Goal: Task Accomplishment & Management: Manage account settings

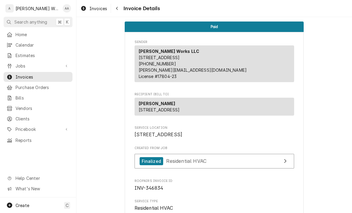
click at [25, 76] on span "Invoices" at bounding box center [43, 77] width 54 height 6
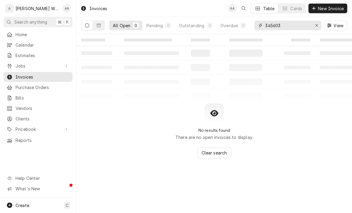
click at [317, 27] on div "Erase input" at bounding box center [317, 25] width 6 height 6
type input "Godfather"
click at [103, 28] on button "Dynamic Content Wrapper" at bounding box center [98, 26] width 11 height 10
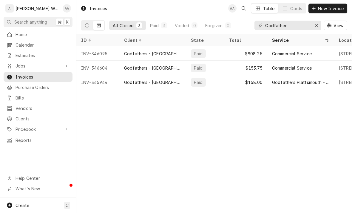
click at [91, 72] on div "INV-346604" at bounding box center [97, 68] width 43 height 14
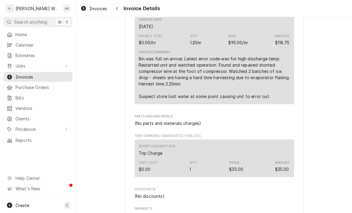
scroll to position [353, 0]
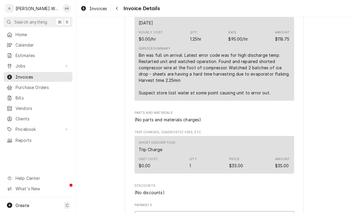
click at [17, 66] on span "Jobs" at bounding box center [38, 66] width 45 height 6
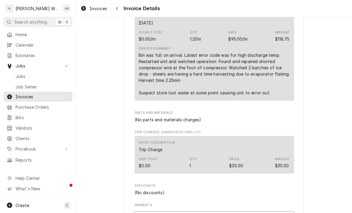
click at [20, 82] on link "Job Series" at bounding box center [38, 87] width 69 height 10
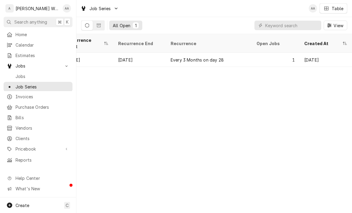
scroll to position [0, 321]
click at [241, 53] on div "Every 3 Months on day 28" at bounding box center [209, 60] width 86 height 14
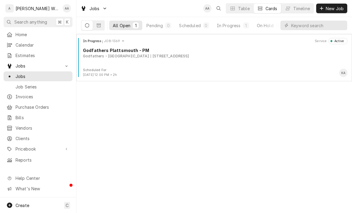
click at [257, 56] on div "Godfathers - Plattsmouth [STREET_ADDRESS]" at bounding box center [215, 55] width 265 height 5
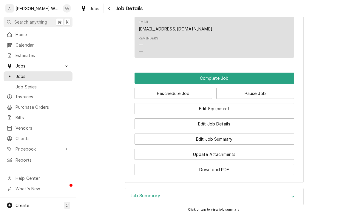
scroll to position [332, 0]
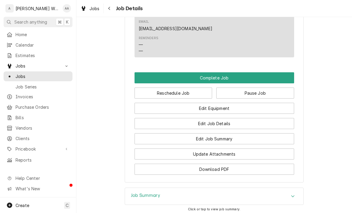
click at [24, 87] on span "Job Series" at bounding box center [43, 87] width 54 height 6
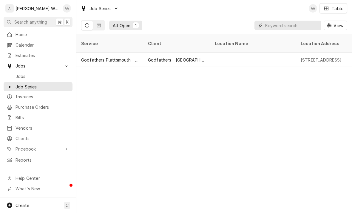
click at [305, 25] on input "Dynamic Content Wrapper" at bounding box center [291, 26] width 53 height 10
click at [100, 28] on button "Dynamic Content Wrapper" at bounding box center [98, 26] width 11 height 10
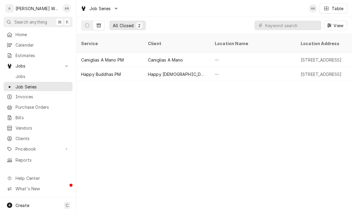
click at [82, 25] on button "Dynamic Content Wrapper" at bounding box center [86, 26] width 11 height 10
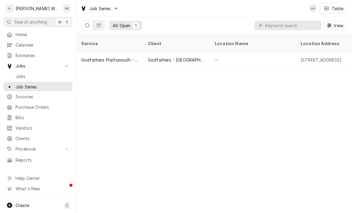
click at [19, 73] on span "Jobs" at bounding box center [43, 76] width 54 height 6
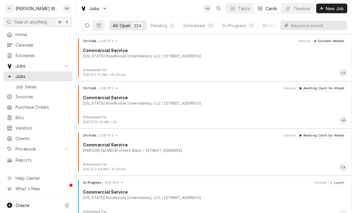
click at [320, 25] on input "Dynamic Content Wrapper" at bounding box center [317, 26] width 53 height 10
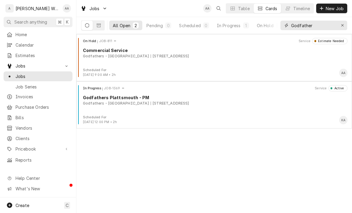
type input "Godfather"
click at [101, 112] on div "In Progress JOB-1369 Service Active Godfathers Plattsmouth - PM Godfathers - Pl…" at bounding box center [214, 100] width 271 height 30
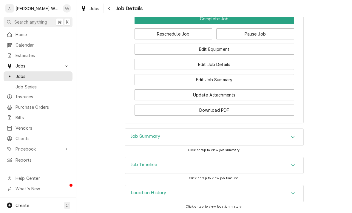
click at [135, 165] on h3 "Job Timeline" at bounding box center [144, 165] width 26 height 6
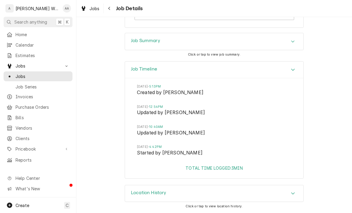
scroll to position [487, 0]
click at [30, 76] on span "Jobs" at bounding box center [43, 76] width 54 height 6
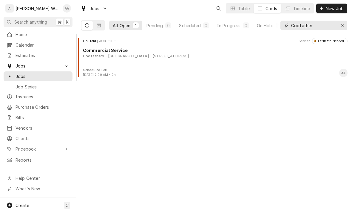
click at [344, 24] on div "Erase input" at bounding box center [342, 25] width 6 height 6
type input "1605"
click at [171, 62] on div "Completed JOB-1605 Service Uninvoiced Commercial Refrigeration Service Paradise…" at bounding box center [214, 53] width 271 height 30
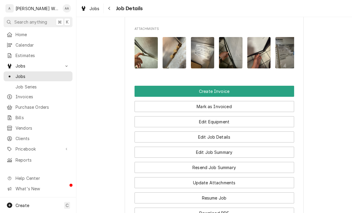
scroll to position [386, 0]
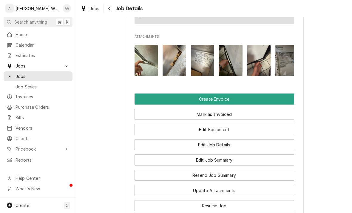
click at [154, 64] on img "Attachments" at bounding box center [147, 60] width 24 height 31
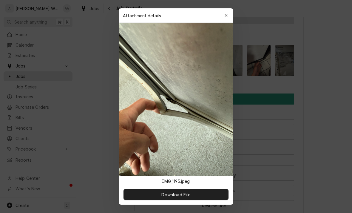
click at [226, 16] on icon "button" at bounding box center [226, 15] width 3 height 4
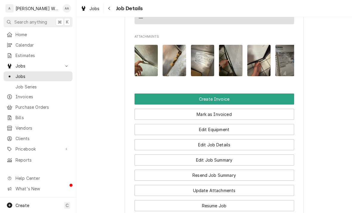
click at [180, 64] on img "Attachments" at bounding box center [175, 60] width 24 height 31
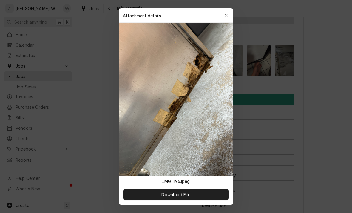
click at [230, 19] on button "button" at bounding box center [226, 16] width 10 height 10
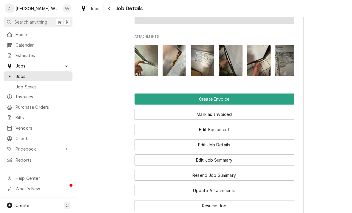
click at [180, 65] on img "Attachments" at bounding box center [175, 60] width 24 height 31
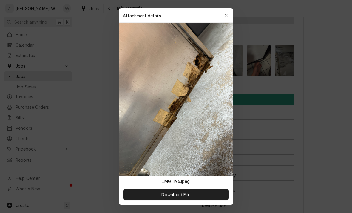
click at [228, 12] on button "button" at bounding box center [226, 16] width 10 height 10
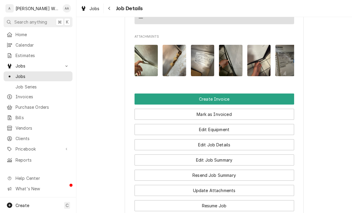
click at [203, 60] on img "Attachments" at bounding box center [203, 60] width 24 height 31
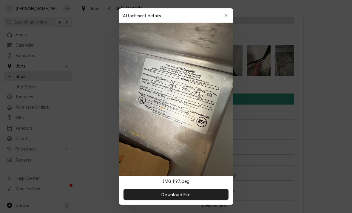
click at [226, 16] on icon "button" at bounding box center [226, 15] width 3 height 3
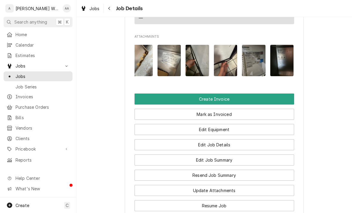
scroll to position [0, 33]
click at [196, 63] on img "Attachments" at bounding box center [198, 60] width 24 height 31
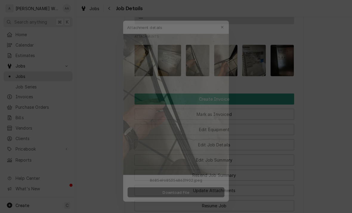
click at [228, 18] on div "button" at bounding box center [226, 16] width 6 height 6
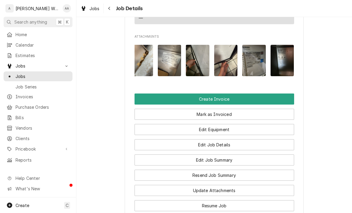
click at [256, 62] on img "Attachments" at bounding box center [254, 60] width 24 height 31
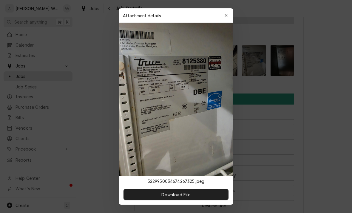
click at [224, 19] on button "button" at bounding box center [226, 16] width 10 height 10
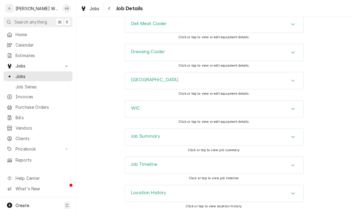
scroll to position [609, 0]
click at [203, 137] on div "Job Summary" at bounding box center [214, 137] width 178 height 17
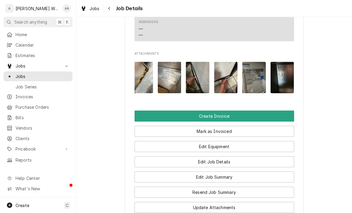
scroll to position [371, 0]
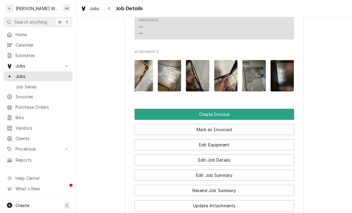
click at [197, 80] on img "Attachments" at bounding box center [198, 75] width 24 height 31
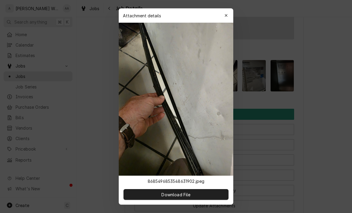
click at [228, 12] on button "button" at bounding box center [226, 16] width 10 height 10
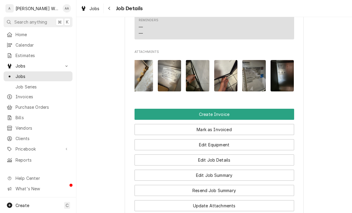
click at [225, 85] on img "Attachments" at bounding box center [226, 75] width 24 height 31
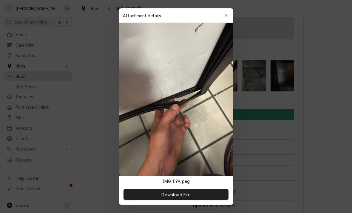
click at [225, 15] on icon "button" at bounding box center [226, 15] width 3 height 4
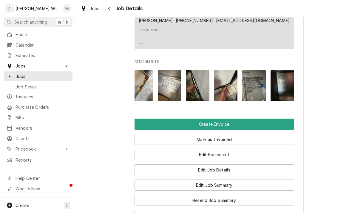
scroll to position [361, 0]
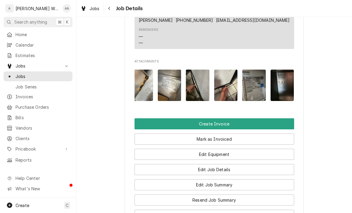
click at [279, 86] on img "Attachments" at bounding box center [283, 85] width 24 height 31
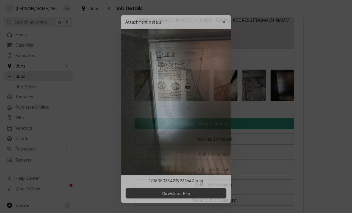
click at [228, 13] on div "button" at bounding box center [226, 16] width 6 height 6
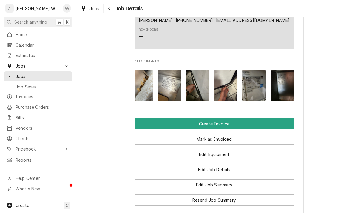
click at [279, 80] on img "Attachments" at bounding box center [283, 85] width 24 height 31
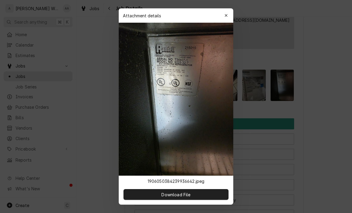
click at [227, 17] on icon "button" at bounding box center [226, 15] width 3 height 3
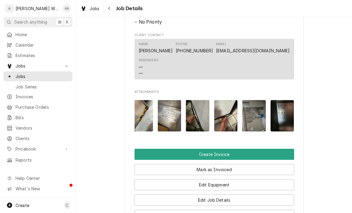
scroll to position [334, 0]
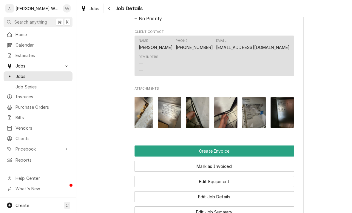
click at [282, 115] on img "Attachments" at bounding box center [283, 112] width 24 height 31
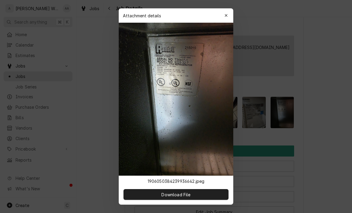
click at [302, 111] on div at bounding box center [176, 106] width 352 height 213
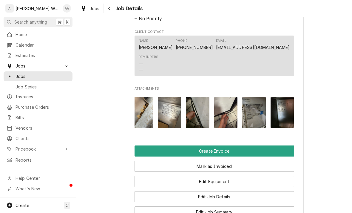
click at [283, 111] on img "Attachments" at bounding box center [283, 112] width 24 height 31
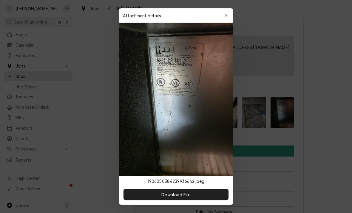
click at [224, 23] on img at bounding box center [176, 99] width 115 height 153
click at [225, 15] on icon "button" at bounding box center [226, 15] width 3 height 4
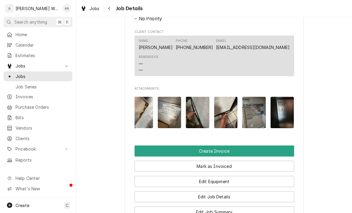
click at [231, 115] on img "Attachments" at bounding box center [226, 112] width 24 height 31
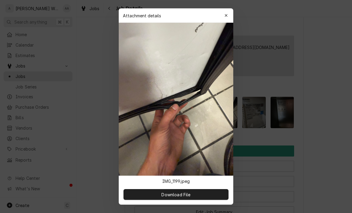
click at [227, 18] on div "button" at bounding box center [226, 16] width 6 height 6
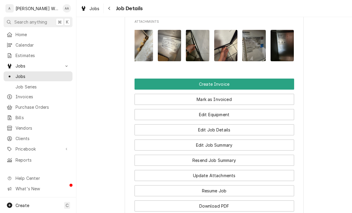
scroll to position [357, 0]
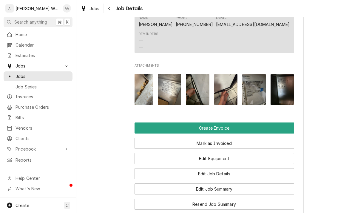
click at [231, 92] on img "Attachments" at bounding box center [226, 89] width 24 height 31
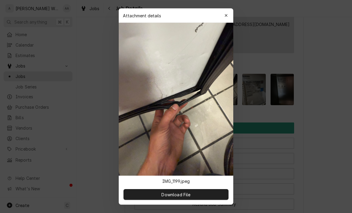
click at [231, 15] on button "button" at bounding box center [226, 16] width 10 height 10
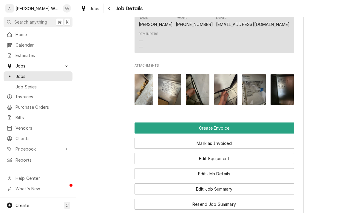
click at [197, 85] on img "Attachments" at bounding box center [198, 89] width 24 height 31
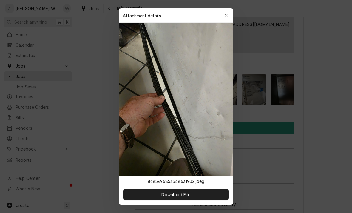
click at [225, 19] on button "button" at bounding box center [226, 16] width 10 height 10
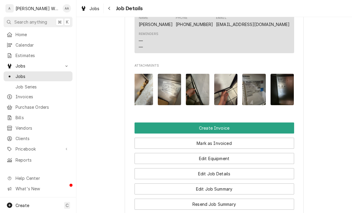
click at [254, 88] on img "Attachments" at bounding box center [254, 89] width 24 height 31
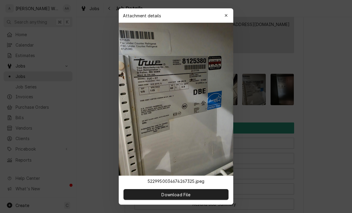
click at [229, 14] on button "button" at bounding box center [226, 16] width 10 height 10
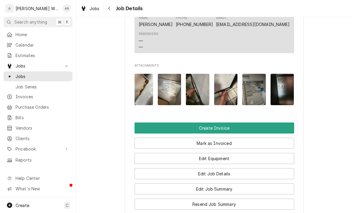
click at [199, 92] on img "Attachments" at bounding box center [198, 89] width 24 height 31
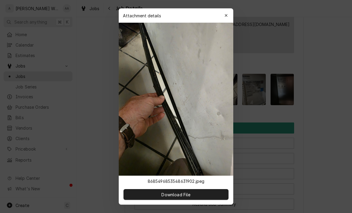
click at [224, 15] on div "button" at bounding box center [226, 16] width 6 height 6
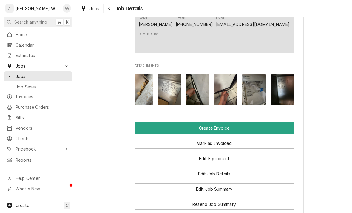
click at [169, 91] on img "Attachments" at bounding box center [170, 89] width 24 height 31
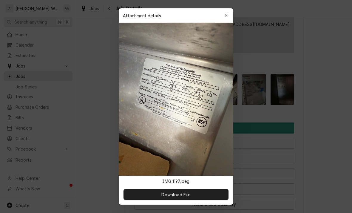
click at [231, 13] on button "button" at bounding box center [226, 16] width 10 height 10
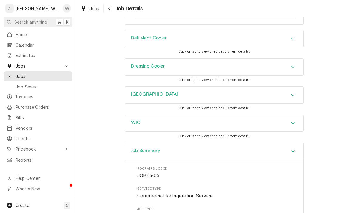
scroll to position [580, 0]
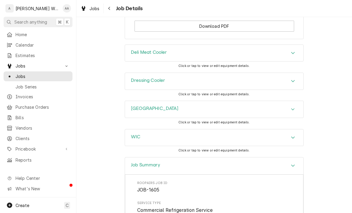
click at [284, 57] on div "Deli Meat Cooler" at bounding box center [214, 53] width 178 height 17
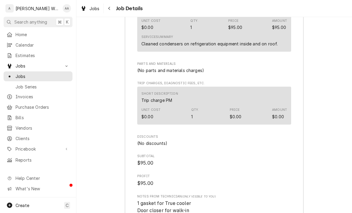
scroll to position [1047, 0]
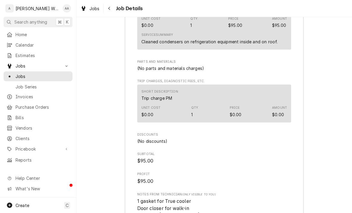
click at [16, 146] on span "Pricebook" at bounding box center [38, 149] width 45 height 6
click at [20, 156] on span "Services" at bounding box center [43, 159] width 54 height 6
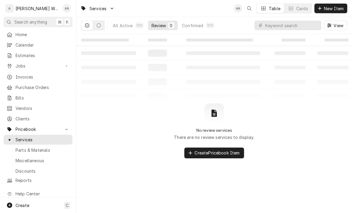
click at [128, 28] on div "All Active" at bounding box center [123, 25] width 20 height 6
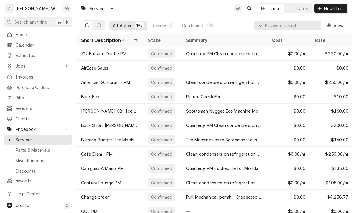
click at [297, 19] on div "View" at bounding box center [300, 25] width 93 height 17
click at [306, 30] on input "Dynamic Content Wrapper" at bounding box center [291, 26] width 53 height 10
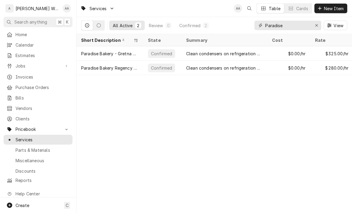
type input "Paradise"
click at [101, 54] on div "Paradise Bakery - Gretna PM" at bounding box center [109, 53] width 57 height 6
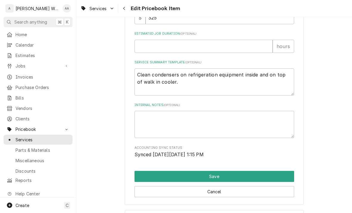
scroll to position [226, 0]
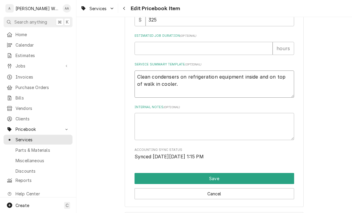
click at [175, 81] on textarea "Clean condensers on refrigeration equipment inside and on top of walk in cooler." at bounding box center [215, 83] width 160 height 27
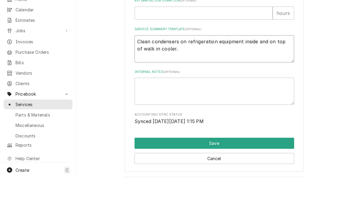
type textarea "x"
type textarea "Clean condensers on refrigeration equipment inside and on top of walk in [GEOGR…"
type textarea "x"
type textarea "Clean condensers on refrigeration equipment inside and on top of walk in [GEOGR…"
type textarea "x"
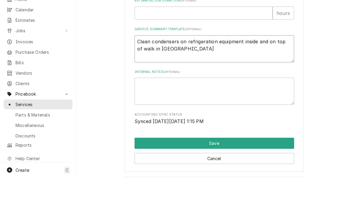
type textarea "Clean condensers on refrigeration equipment inside and on top of walk in co"
type textarea "x"
type textarea "Clean condensers on refrigeration equipment inside and on top of walk in"
type textarea "x"
type textarea "Clean condensers on refrigeration equipment inside and on top of walk in"
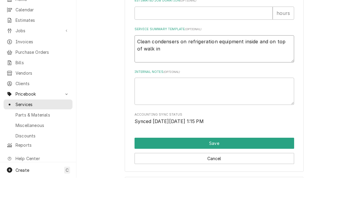
type textarea "x"
type textarea "Clean condensers on refrigeration equipment inside and on top of walk i"
type textarea "x"
type textarea "Clean condensers on refrigeration equipment inside and on top of walk"
type textarea "x"
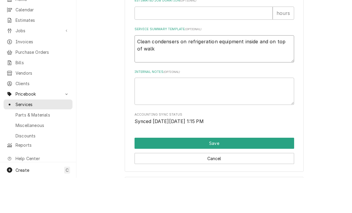
type textarea "Clean condensers on refrigeration equipment inside and on top of walk"
type textarea "x"
type textarea "Clean condensers on refrigeration equipment inside and on top of wa"
type textarea "x"
type textarea "Clean condensers on refrigeration equipment inside and on top of"
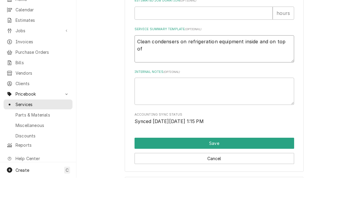
type textarea "x"
type textarea "Clean condensers on refrigeration equipment inside and on top of"
type textarea "x"
type textarea "Clean condensers on refrigeration equipment inside and on top o"
type textarea "x"
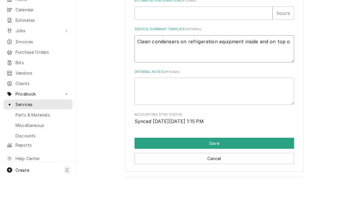
type textarea "Clean condensers on refrigeration equipment inside and on top"
type textarea "x"
type textarea "Clean condensers on refrigeration equipment inside and on top"
type textarea "x"
type textarea "Clean condensers on refrigeration equipment inside and on to"
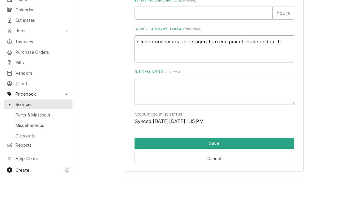
type textarea "x"
type textarea "Clean condensers on refrigeration equipment inside and on"
type textarea "x"
type textarea "Clean condensers on refrigeration equipment inside and on ro"
type textarea "x"
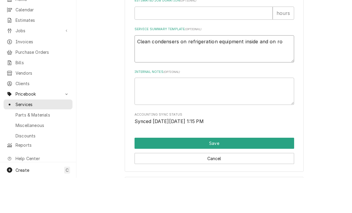
type textarea "Clean condensers on refrigeration equipment inside and on roo"
type textarea "x"
type textarea "Clean condensers on refrigeration equipment inside and on roof"
type textarea "x"
type textarea "Clean condensers on refrigeration equipment inside and on roof"
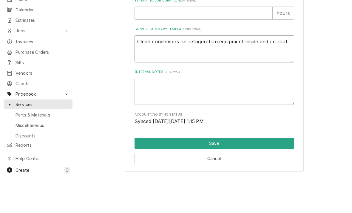
type textarea "x"
type textarea "Clean condensers on refrigeration equipment inside and on roof."
type textarea "x"
type textarea "Clean condensers on refrigeration equipment inside and on roof."
type textarea "x"
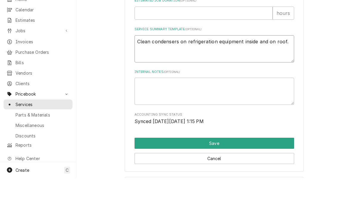
type textarea "Clean condensers on refrigeration equipment inside and on roof."
type textarea "x"
type textarea "Clean condensers on refrigeration equipment inside and on roof. C"
type textarea "x"
type textarea "Clean condensers on refrigeration equipment inside and on roof. Ch"
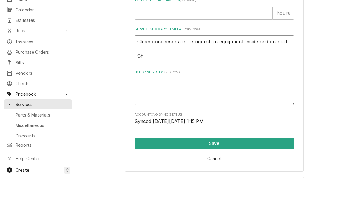
type textarea "x"
type textarea "Clean condensers on refrigeration equipment inside and on roof. Chec"
type textarea "x"
type textarea "Clean condensers on refrigeration equipment inside and on roof. Check"
type textarea "x"
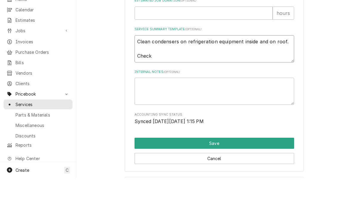
type textarea "Clean condensers on refrigeration equipment inside and on roof. Check"
type textarea "x"
type textarea "Clean condensers on refrigeration equipment inside and on roof. Check c"
type textarea "x"
type textarea "Clean condensers on refrigeration equipment inside and on roof. Check co"
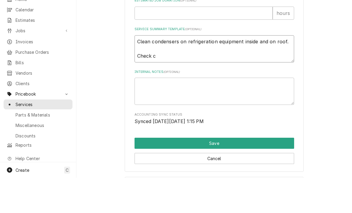
type textarea "x"
type textarea "Clean condensers on refrigeration equipment inside and on roof. Check con"
type textarea "x"
type textarea "Clean condensers on refrigeration equipment inside and on roof. Check condi"
type textarea "x"
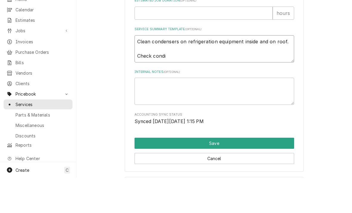
type textarea "Clean condensers on refrigeration equipment inside and on roof. Check condis"
type textarea "x"
type textarea "Clean condensers on refrigeration equipment inside and on roof. Check condition"
type textarea "x"
type textarea "Clean condensers on refrigeration equipment inside and on roof. Check condition…"
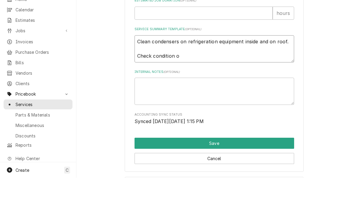
type textarea "x"
type textarea "Clean condensers on refrigeration equipment inside and on roof. Check condition…"
type textarea "x"
type textarea "Clean condensers on refrigeration equipment inside and on roof. Check condition…"
type textarea "x"
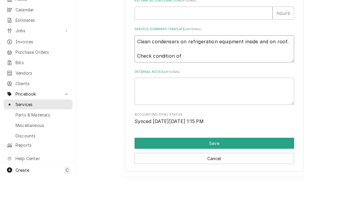
type textarea "Clean condensers on refrigeration equipment inside and on roof. Check condition…"
type textarea "x"
type textarea "Clean condensers on refrigeration equipment inside and on roof. Check condition…"
type textarea "x"
type textarea "Clean condensers on refrigeration equipment inside and on roof. Check condition…"
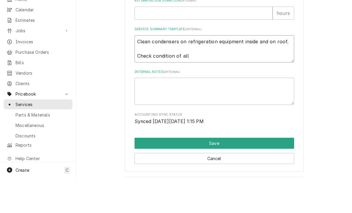
type textarea "x"
type textarea "Clean condensers on refrigeration equipment inside and on roof. Check condition…"
type textarea "x"
type textarea "Clean condensers on refrigeration equipment inside and on roof. Check condition…"
type textarea "x"
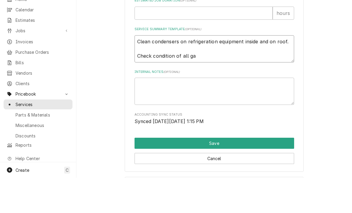
type textarea "Clean condensers on refrigeration equipment inside and on roof. Check condition…"
type textarea "x"
type textarea "Clean condensers on refrigeration equipment inside and on roof. Check condition…"
type textarea "x"
type textarea "Clean condensers on refrigeration equipment inside and on roof. Check condition…"
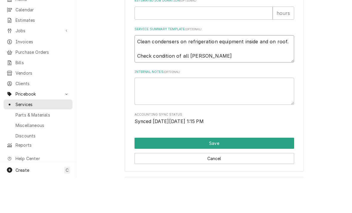
type textarea "x"
type textarea "Clean condensers on refrigeration equipment inside and on roof. Check condition…"
type textarea "x"
type textarea "Clean condensers on refrigeration equipment inside and on roof. Check condition…"
type textarea "x"
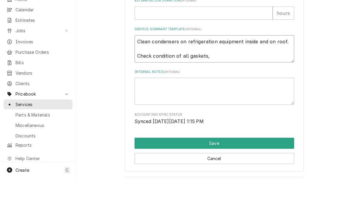
type textarea "Clean condensers on refrigeration equipment inside and on roof. Check condition…"
type textarea "x"
type textarea "Clean condensers on refrigeration equipment inside and on roof. Check condition…"
type textarea "x"
type textarea "Clean condensers on refrigeration equipment inside and on roof. Check condition…"
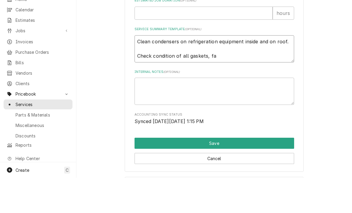
type textarea "x"
type textarea "Clean condensers on refrigeration equipment inside and on roof. Check condition…"
type textarea "x"
type textarea "Clean condensers on refrigeration equipment inside and on roof. Check condition…"
type textarea "x"
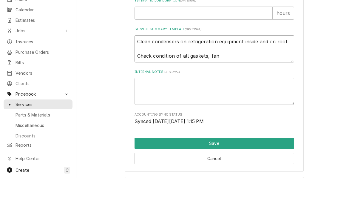
type textarea "Clean condensers on refrigeration equipment inside and on roof. Check condition…"
type textarea "x"
type textarea "Clean condensers on refrigeration equipment inside and on roof. Check condition…"
type textarea "x"
type textarea "Clean condensers on refrigeration equipment inside and on roof. Check condition…"
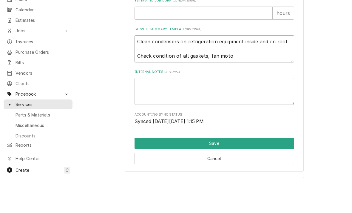
type textarea "x"
type textarea "Clean condensers on refrigeration equipment inside and on roof. Check condition…"
type textarea "x"
type textarea "Clean condensers on refrigeration equipment inside and on roof. Check condition…"
type textarea "x"
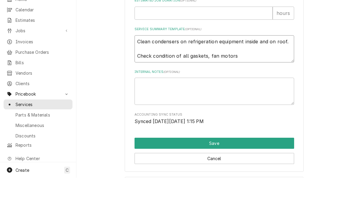
type textarea "Clean condensers on refrigeration equipment inside and on roof. Check condition…"
type textarea "x"
type textarea "Clean condensers on refrigeration equipment inside and on roof. Check condition…"
type textarea "x"
type textarea "Clean condensers on refrigeration equipment inside and on roof. Check condition…"
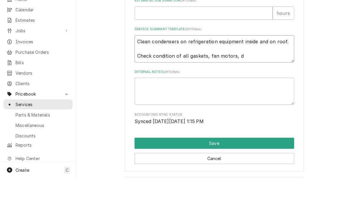
type textarea "x"
type textarea "Clean condensers on refrigeration equipment inside and on roof. Check condition…"
type textarea "x"
type textarea "Clean condensers on refrigeration equipment inside and on roof. Check condition…"
type textarea "x"
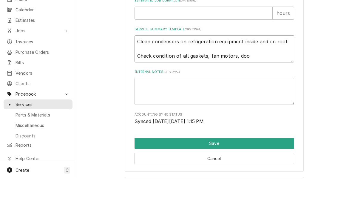
type textarea "Clean condensers on refrigeration equipment inside and on roof. Check condition…"
type textarea "x"
type textarea "Clean condensers on refrigeration equipment inside and on roof. Check condition…"
type textarea "x"
type textarea "Clean condensers on refrigeration equipment inside and on roof. Check condition…"
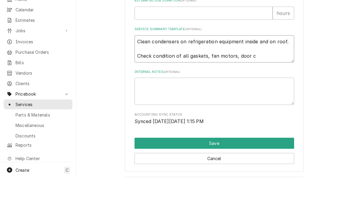
type textarea "x"
type textarea "Clean condensers on refrigeration equipment inside and on roof. Check condition…"
type textarea "x"
type textarea "Clean condensers on refrigeration equipment inside and on roof. Check condition…"
type textarea "x"
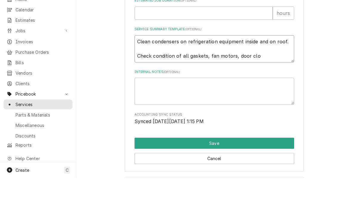
type textarea "Clean condensers on refrigeration equipment inside and on roof. Check condition…"
type textarea "x"
type textarea "Clean condensers on refrigeration equipment inside and on roof. Check condition…"
type textarea "x"
type textarea "Clean condensers on refrigeration equipment inside and on roof. Check condition…"
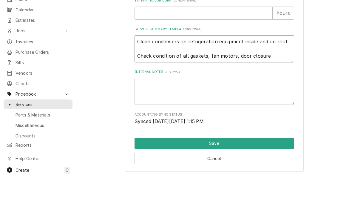
type textarea "x"
type textarea "Clean condensers on refrigeration equipment inside and on roof. Check condition…"
type textarea "x"
type textarea "Clean condensers on refrigeration equipment inside and on roof. Check condition…"
type textarea "x"
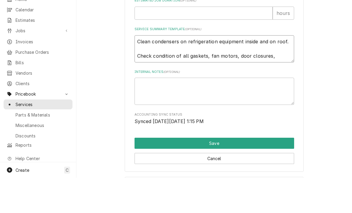
type textarea "Clean condensers on refrigeration equipment inside and on roof. Check condition…"
type textarea "x"
type textarea "Clean condensers on refrigeration equipment inside and on roof. Check condition…"
type textarea "x"
type textarea "Clean condensers on refrigeration equipment inside and on roof. Check condition…"
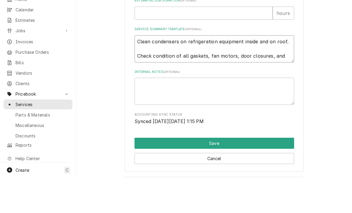
type textarea "x"
type textarea "Clean condensers on refrigeration equipment inside and on roof. Check condition…"
type textarea "x"
type textarea "Clean condensers on refrigeration equipment inside and on roof. Check condition…"
type textarea "x"
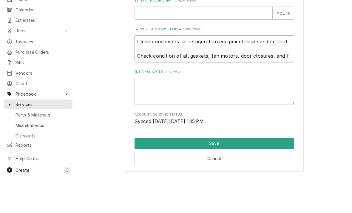
type textarea "Clean condensers on refrigeration equipment inside and on roof. Check condition…"
type textarea "x"
type textarea "Clean condensers on refrigeration equipment inside and on roof. Check condition…"
type textarea "x"
type textarea "Clean condensers on refrigeration equipment inside and on roof. Check condition…"
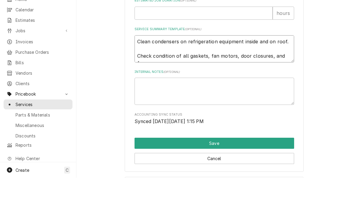
type textarea "x"
type textarea "Clean condensers on refrigeration equipment inside and on roof. Check condition…"
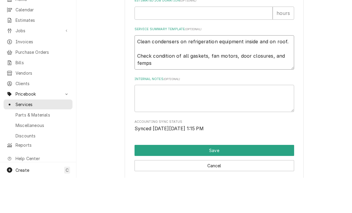
type textarea "x"
type textarea "Clean condensers on refrigeration equipment inside and on roof. Check condition…"
type textarea "x"
type textarea "Clean condensers on refrigeration equipment inside and on roof. Check condition…"
type textarea "x"
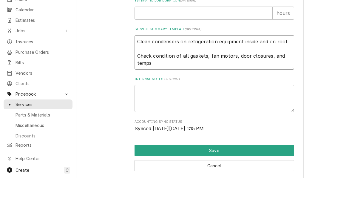
type textarea "Clean condensers on refrigeration equipment inside and on roof. Check condition…"
type textarea "x"
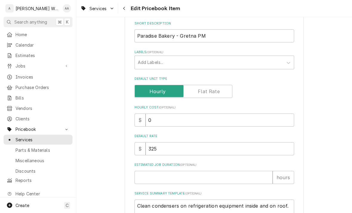
scroll to position [100, 0]
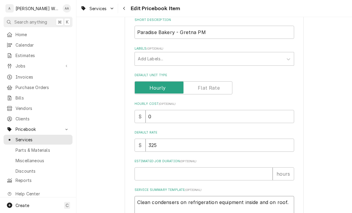
type textarea "Clean condensers on refrigeration equipment inside and on roof. Check condition…"
click at [165, 144] on input "325" at bounding box center [220, 144] width 149 height 13
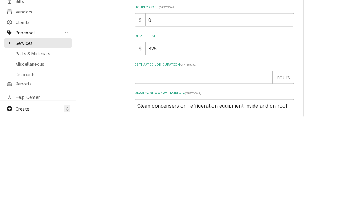
type input "32"
type textarea "x"
type input "3"
type textarea "x"
type input "30"
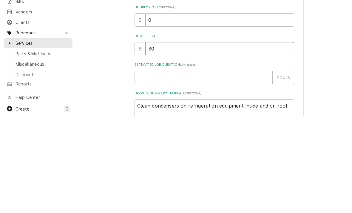
type textarea "x"
type input "300"
type textarea "x"
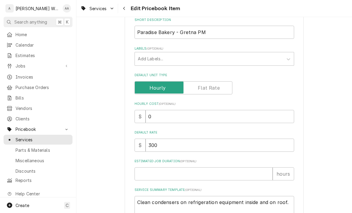
scroll to position [127, 0]
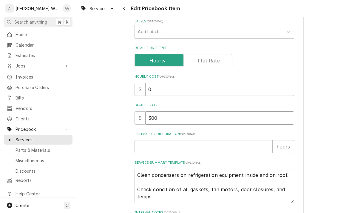
type input "300"
click at [203, 56] on label "Default Unit Type" at bounding box center [184, 60] width 98 height 13
click at [203, 56] on input "Default Unit Type" at bounding box center [183, 60] width 92 height 13
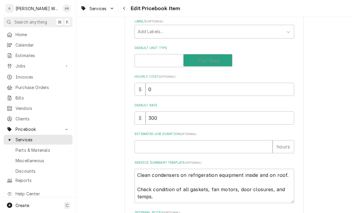
checkbox input "true"
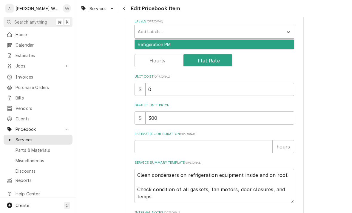
click at [143, 40] on div "Refigeration PM" at bounding box center [214, 44] width 159 height 9
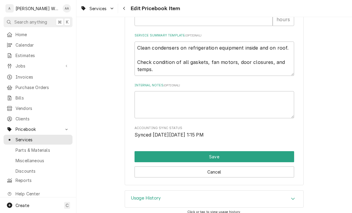
scroll to position [254, 0]
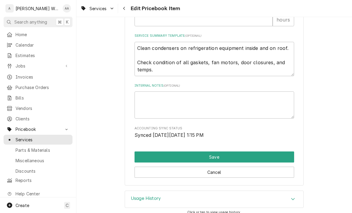
click at [143, 151] on button "Save" at bounding box center [215, 156] width 160 height 11
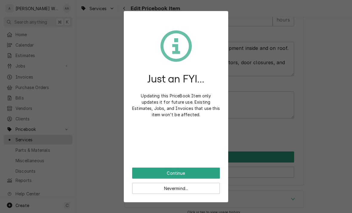
click at [141, 175] on button "Continue" at bounding box center [176, 172] width 88 height 11
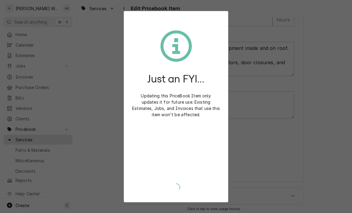
scroll to position [250, 0]
type textarea "x"
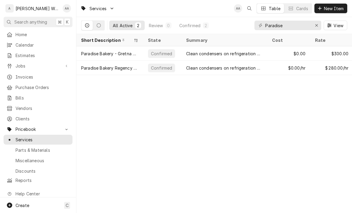
click at [17, 63] on span "Jobs" at bounding box center [38, 66] width 45 height 6
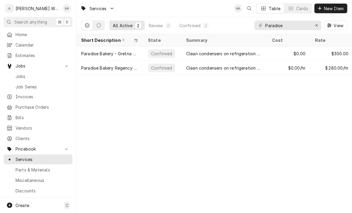
click at [18, 77] on div "Jobs" at bounding box center [38, 75] width 67 height 7
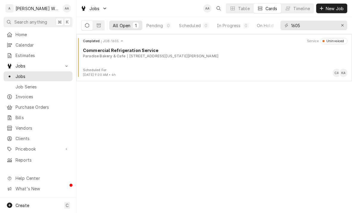
click at [110, 64] on div "Completed JOB-1605 Service Uninvoiced Commercial Refrigeration Service Paradise…" at bounding box center [214, 53] width 271 height 30
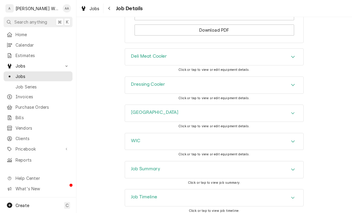
scroll to position [589, 0]
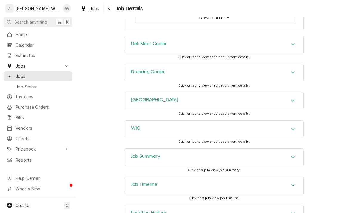
click at [292, 160] on div "Accordion Header" at bounding box center [292, 156] width 9 height 7
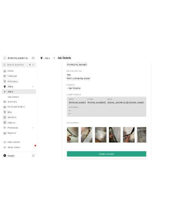
scroll to position [272, 0]
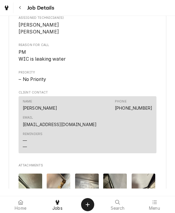
click at [89, 202] on icon "Create Object" at bounding box center [87, 204] width 4 height 5
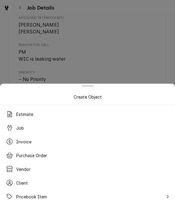
click at [87, 123] on div "Job" at bounding box center [87, 127] width 167 height 11
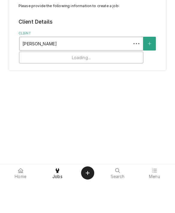
type input "[PERSON_NAME]"
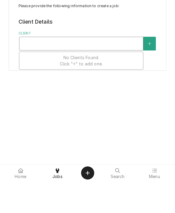
click at [148, 73] on icon "Create New Client" at bounding box center [149, 75] width 4 height 4
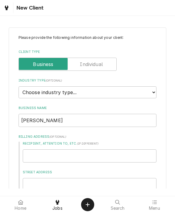
click at [101, 64] on label "Client Type" at bounding box center [67, 64] width 98 height 13
click at [101, 64] on input "Client Type" at bounding box center [67, 64] width 92 height 13
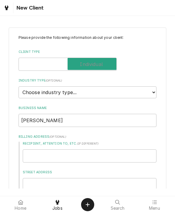
checkbox input "true"
type textarea "x"
click at [109, 90] on select "Choose industry type... Residential Commercial Industrial Government" at bounding box center [87, 92] width 138 height 12
select select "1"
type textarea "x"
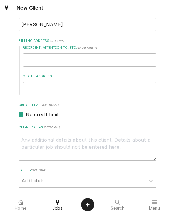
scroll to position [96, 0]
click at [102, 82] on input "Street Address" at bounding box center [90, 88] width 134 height 13
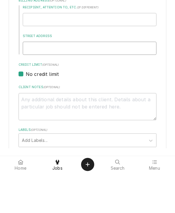
type input "6"
type textarea "x"
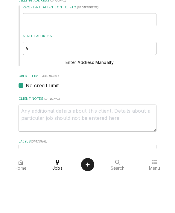
type input "64"
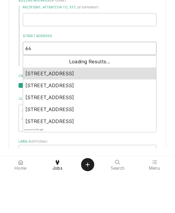
type textarea "x"
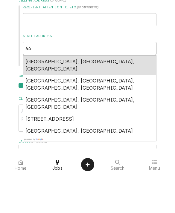
type input "643"
type textarea "x"
type input "6439"
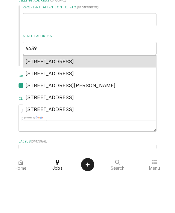
type textarea "x"
type input "6439"
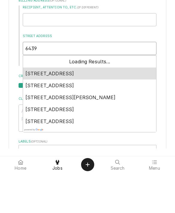
type textarea "x"
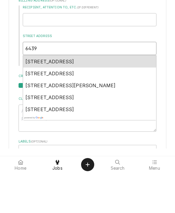
type input "6439 s"
click at [74, 98] on span "6439 South 185th Avenue, Omaha, NE, USA" at bounding box center [49, 101] width 49 height 6
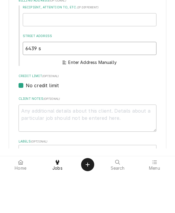
type textarea "x"
type input "6439 S 185th Ave"
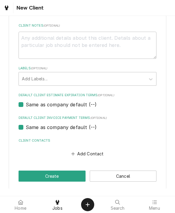
scroll to position [283, 0]
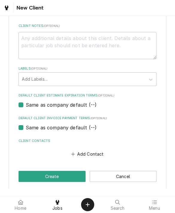
click at [90, 150] on button "Add Contact" at bounding box center [87, 154] width 34 height 8
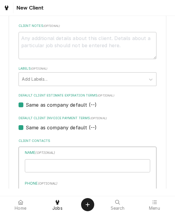
type textarea "x"
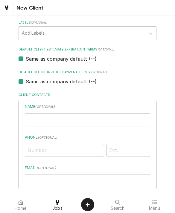
scroll to position [344, 0]
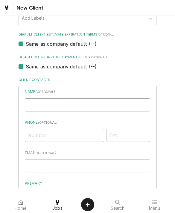
click at [107, 101] on input "Individual Name" at bounding box center [87, 104] width 125 height 13
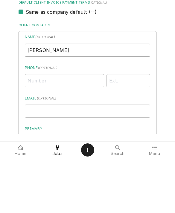
type input "Kathryn"
click at [78, 129] on input "Phone ( optional )" at bounding box center [64, 135] width 79 height 13
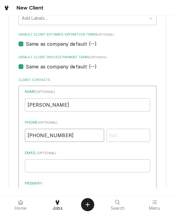
type input "(402) 880-4459"
click at [38, 163] on input "Email ( optional )" at bounding box center [87, 165] width 125 height 13
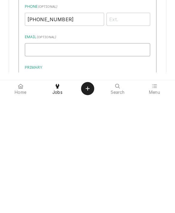
click at [35, 159] on input "Email ( optional )" at bounding box center [87, 165] width 125 height 13
paste input "kjcarp1@yahoo.com"
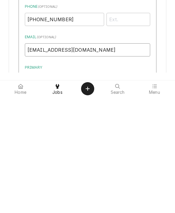
type input "kjcarp1@yahoo.com"
click at [32, 189] on label "Primary Contact" at bounding box center [51, 192] width 39 height 7
click at [32, 189] on input "Primary" at bounding box center [94, 195] width 125 height 13
checkbox input "true"
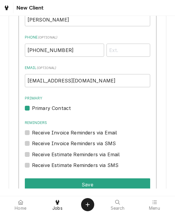
click at [37, 178] on button "Save" at bounding box center [87, 184] width 125 height 13
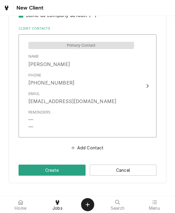
scroll to position [389, 0]
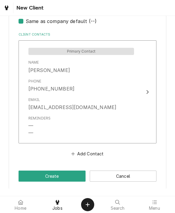
click at [31, 170] on button "Create" at bounding box center [51, 175] width 67 height 11
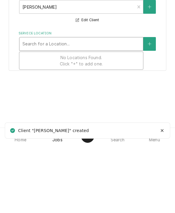
click at [151, 114] on button "Service Location" at bounding box center [149, 112] width 13 height 14
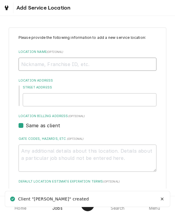
click at [121, 67] on input "Location Name ( optional )" at bounding box center [87, 64] width 138 height 13
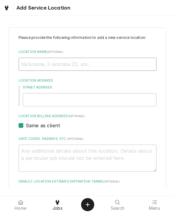
type textarea "x"
type input "Ho"
type textarea "x"
type input "Hom"
type textarea "x"
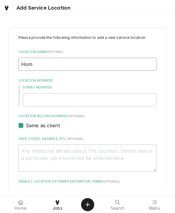
type input "Home"
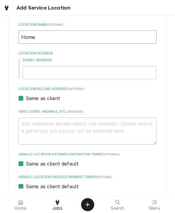
type textarea "x"
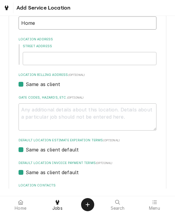
scroll to position [42, 0]
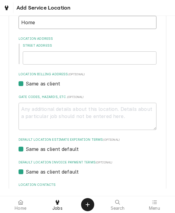
type input "Home"
click at [110, 61] on input "Street Address" at bounding box center [90, 57] width 134 height 13
type input "6"
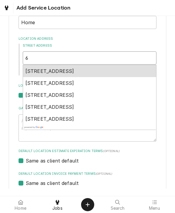
type textarea "x"
type input "64"
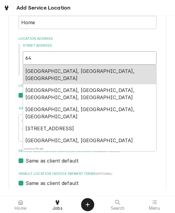
type textarea "x"
type input "643"
type textarea "x"
type input "6439"
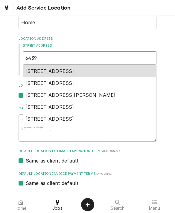
click at [74, 70] on span "6439 South 185th Avenue, Omaha, NE, USA" at bounding box center [49, 71] width 49 height 6
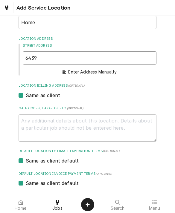
type textarea "x"
type input "6439 S 185th Ave"
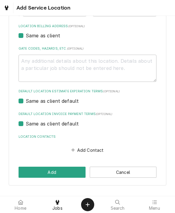
scroll to position [176, 0]
click at [36, 169] on button "Add" at bounding box center [51, 171] width 67 height 11
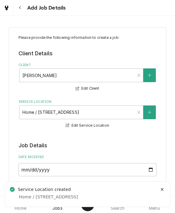
type textarea "x"
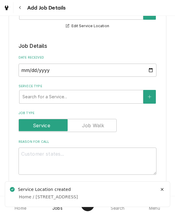
scroll to position [104, 0]
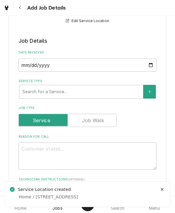
click at [32, 88] on div "Service Type" at bounding box center [80, 91] width 117 height 11
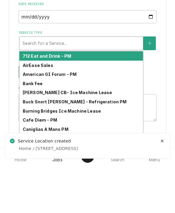
type input "r"
type textarea "x"
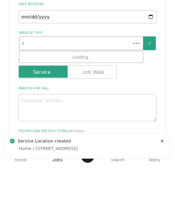
type input "re"
type textarea "x"
type input "res"
type textarea "x"
type input "resi"
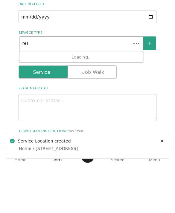
type textarea "x"
type input "resi"
type textarea "x"
type input "resi a"
type textarea "x"
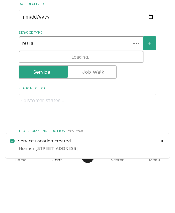
type input "resi ac"
type textarea "x"
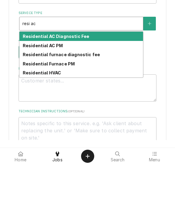
scroll to position [124, 0]
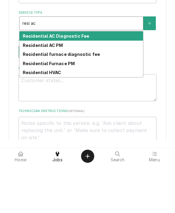
click at [32, 82] on strong "Residential AC Diagnostic Fee" at bounding box center [56, 84] width 67 height 5
type input "resi ac"
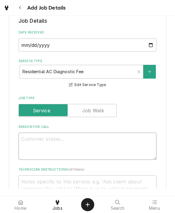
click at [29, 145] on textarea "Reason For Call" at bounding box center [87, 145] width 138 height 27
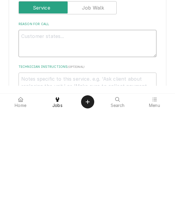
click at [29, 132] on textarea "Reason For Call" at bounding box center [87, 145] width 138 height 27
paste textarea "Air conditioning is not keeping up. It would be likely that the inside coil is …"
type textarea "x"
type textarea "Air conditioning is not keeping up. It would be likely that the inside coil is …"
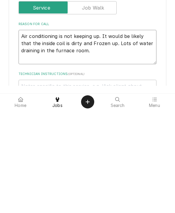
type textarea "x"
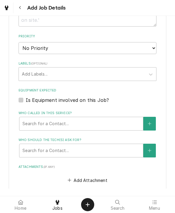
scroll to position [307, 0]
type textarea "Air conditioning is not keeping up. It would be likely that the inside coil is …"
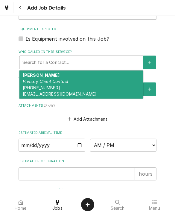
scroll to position [369, 0]
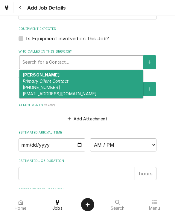
click at [31, 72] on strong "Kathryn" at bounding box center [41, 74] width 37 height 5
type textarea "x"
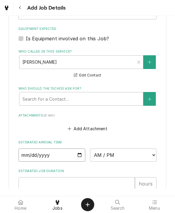
click at [37, 152] on input "Date" at bounding box center [51, 154] width 67 height 13
type input "2025-08-18"
type textarea "x"
click at [108, 154] on select "AM / PM 6:00 AM 6:15 AM 6:30 AM 6:45 AM 7:00 AM 7:15 AM 7:30 AM 7:45 AM 8:00 AM…" at bounding box center [123, 154] width 67 height 13
select select "17:15:00"
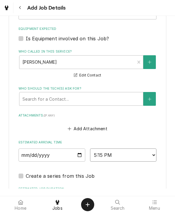
type textarea "x"
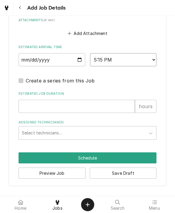
scroll to position [464, 0]
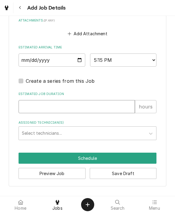
click at [30, 104] on input "Estimated Job Duration" at bounding box center [76, 106] width 116 height 13
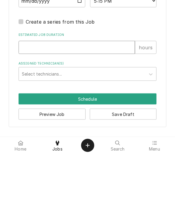
type input "1"
type textarea "x"
type input "1"
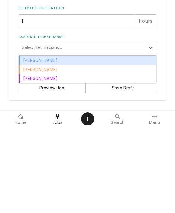
click at [28, 141] on div "Aaron Anderson" at bounding box center [87, 145] width 137 height 9
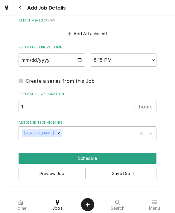
click at [32, 156] on button "Schedule" at bounding box center [87, 157] width 138 height 11
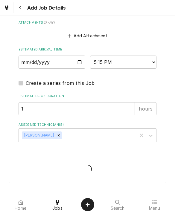
scroll to position [458, 0]
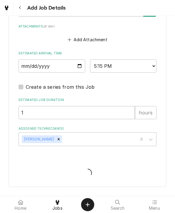
type textarea "x"
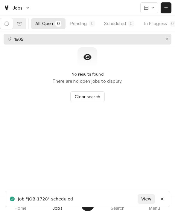
click at [163, 197] on icon "Notifications alt+T" at bounding box center [162, 199] width 4 height 4
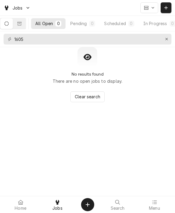
click at [160, 198] on div "Menu" at bounding box center [154, 204] width 34 height 12
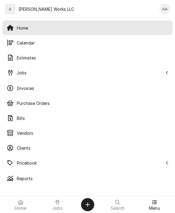
click at [23, 46] on div "Calendar" at bounding box center [87, 43] width 167 height 12
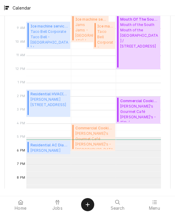
scroll to position [291, 0]
click at [37, 146] on span "Residential AC Diagnostic Fee ( Upcoming )" at bounding box center [49, 144] width 38 height 5
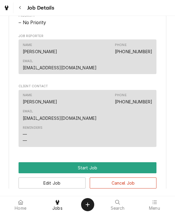
scroll to position [309, 0]
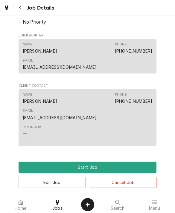
click at [29, 161] on button "Start Job" at bounding box center [87, 166] width 138 height 11
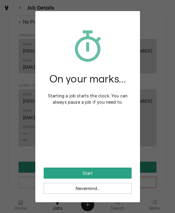
click at [49, 175] on button "Start" at bounding box center [88, 172] width 88 height 11
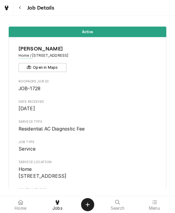
click at [55, 206] on span "Jobs" at bounding box center [57, 208] width 10 height 5
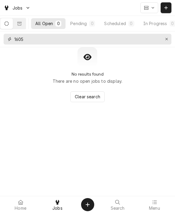
click at [171, 37] on button "Erase input" at bounding box center [166, 39] width 10 height 10
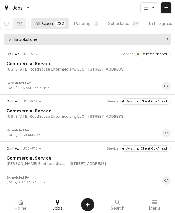
type input "Brookstone"
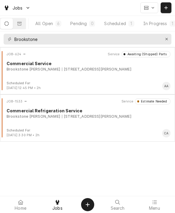
click at [160, 27] on button "In Progress 1" at bounding box center [159, 23] width 41 height 11
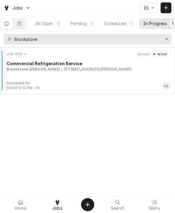
click at [129, 78] on div "JOB-1703 Service Active Commercial Refrigeration Service Brookstone Meadows 600…" at bounding box center [87, 66] width 170 height 30
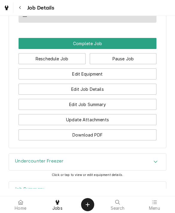
scroll to position [476, 0]
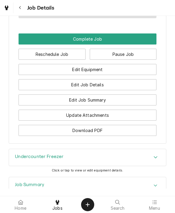
click at [137, 53] on button "Pause Job" at bounding box center [122, 54] width 67 height 11
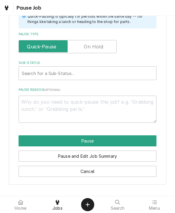
scroll to position [143, 0]
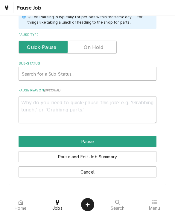
click at [103, 47] on input "Pause Type" at bounding box center [67, 47] width 92 height 13
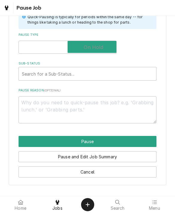
checkbox input "true"
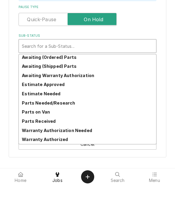
scroll to position [29, 0]
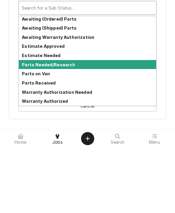
click at [109, 126] on div "Parts Needed/Research" at bounding box center [87, 130] width 137 height 9
type textarea "x"
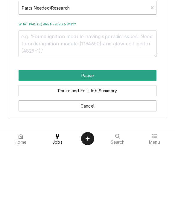
scroll to position [136, 0]
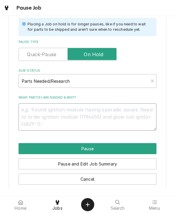
click at [97, 112] on textarea "What part(s) are needed & why?" at bounding box center [87, 116] width 138 height 27
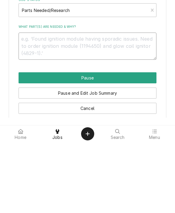
type textarea "O"
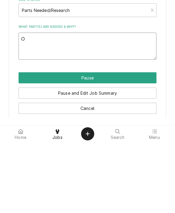
type textarea "x"
type textarea "OE"
type textarea "x"
type textarea "OEM"
type textarea "x"
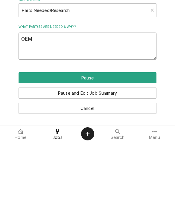
type textarea "OEM"
type textarea "x"
type textarea "OEM co"
type textarea "x"
type textarea "OEM con"
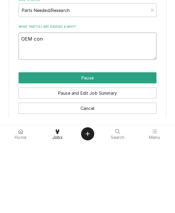
type textarea "x"
type textarea "OEM cond"
type textarea "x"
type textarea "OEM condn"
type textarea "x"
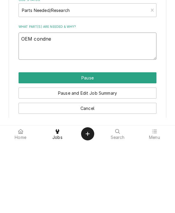
type textarea "OEM condnes"
type textarea "x"
type textarea "OEM condnese"
type textarea "x"
type textarea "OEM condneser"
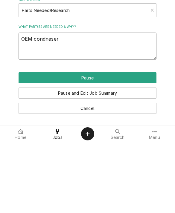
type textarea "x"
type textarea "OEM condenser"
type textarea "x"
type textarea "OEM condenser f"
type textarea "x"
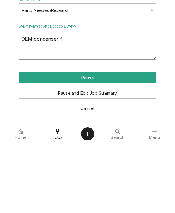
type textarea "OEM condenser fa"
type textarea "x"
type textarea "OEM condenser fan"
type textarea "x"
type textarea "OEM condenser fan mo"
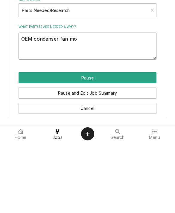
type textarea "x"
type textarea "OEM condenser fan mog"
type textarea "x"
type textarea "OEM condenser fan mogo"
type textarea "x"
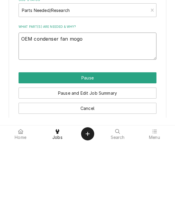
type textarea "OEM condenser fan mogor"
type textarea "x"
type textarea "OEM condenser fan motor"
type textarea "x"
type textarea "OEM condenser fan motor a"
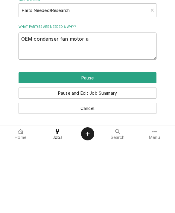
type textarea "x"
type textarea "OEM condenser fan motor am"
type textarea "x"
type textarea "OEM condenser fan motor ams"
type textarea "x"
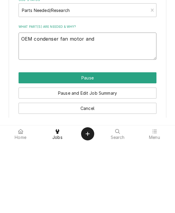
type textarea "OEM condenser fan motor and"
type textarea "x"
type textarea "OEM condenser fan motor and bl"
type textarea "x"
type textarea "OEM condenser fan motor and bla"
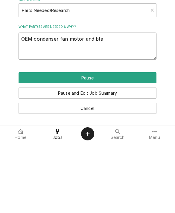
type textarea "x"
type textarea "OEM condenser fan motor and blad"
type textarea "x"
type textarea "OEM condenser fan motor and blade"
click at [137, 143] on button "Pause" at bounding box center [87, 148] width 138 height 11
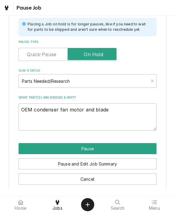
type textarea "x"
